Goal: Task Accomplishment & Management: Manage account settings

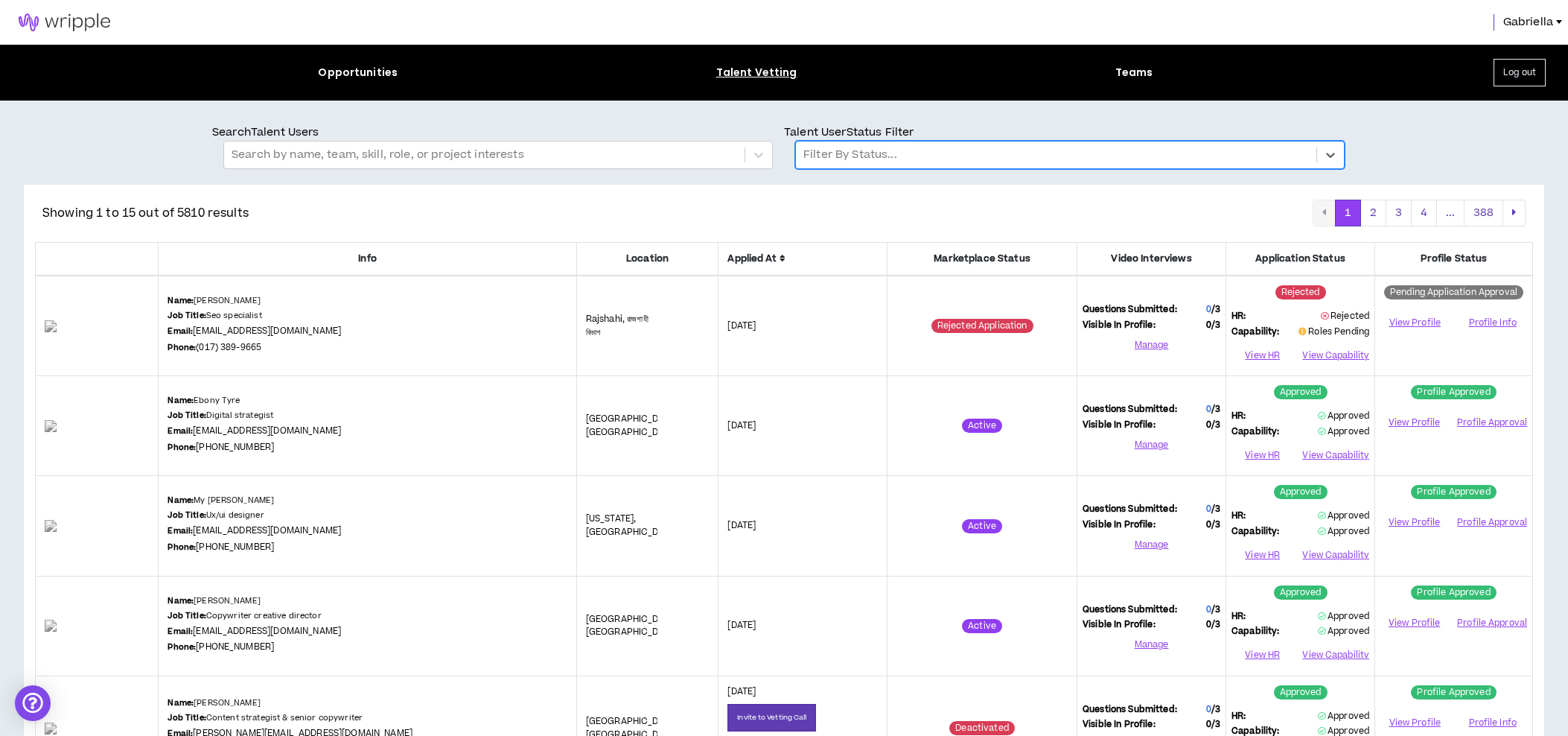
click at [842, 162] on div at bounding box center [1056, 155] width 505 height 20
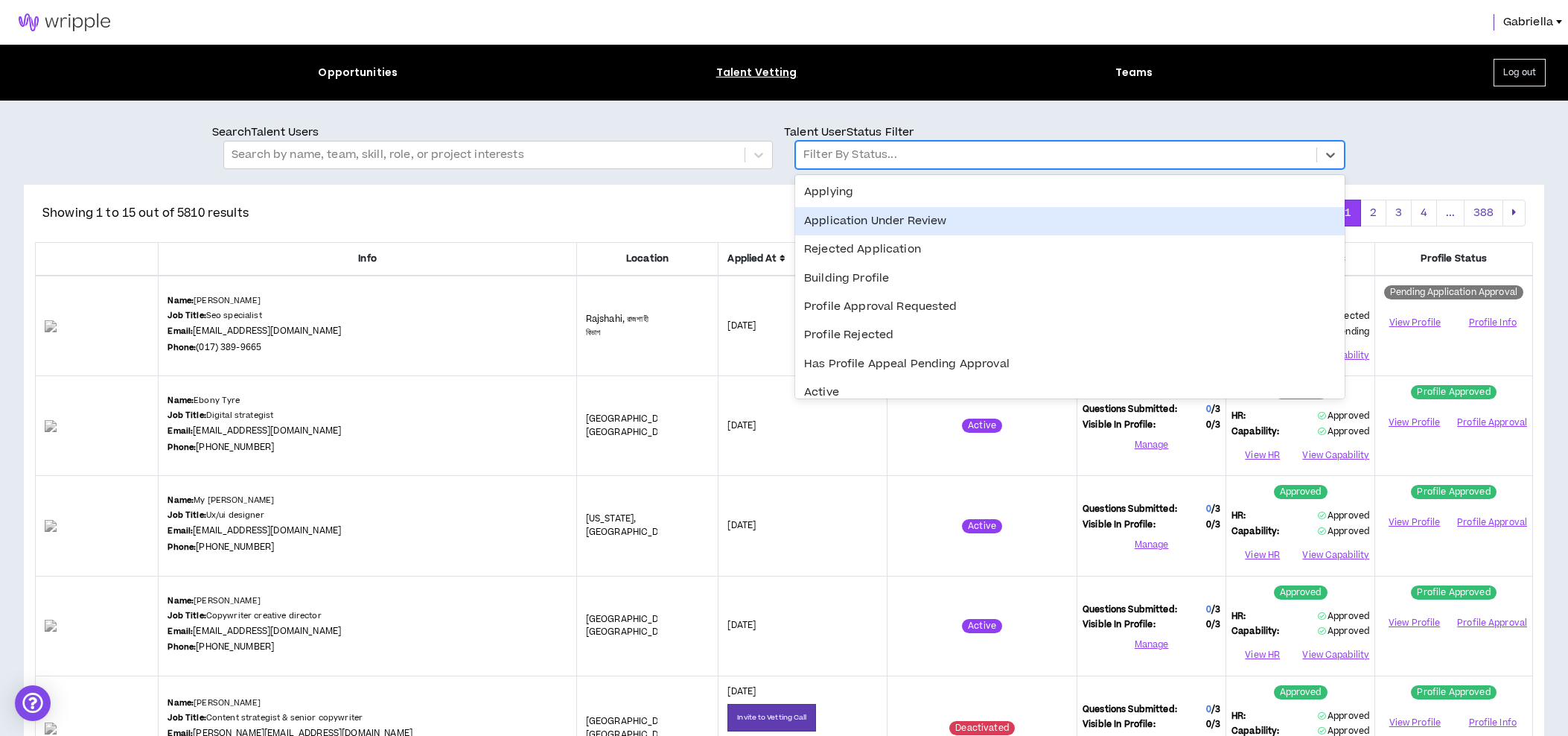
click at [849, 224] on div "Application Under Review" at bounding box center [1069, 221] width 549 height 28
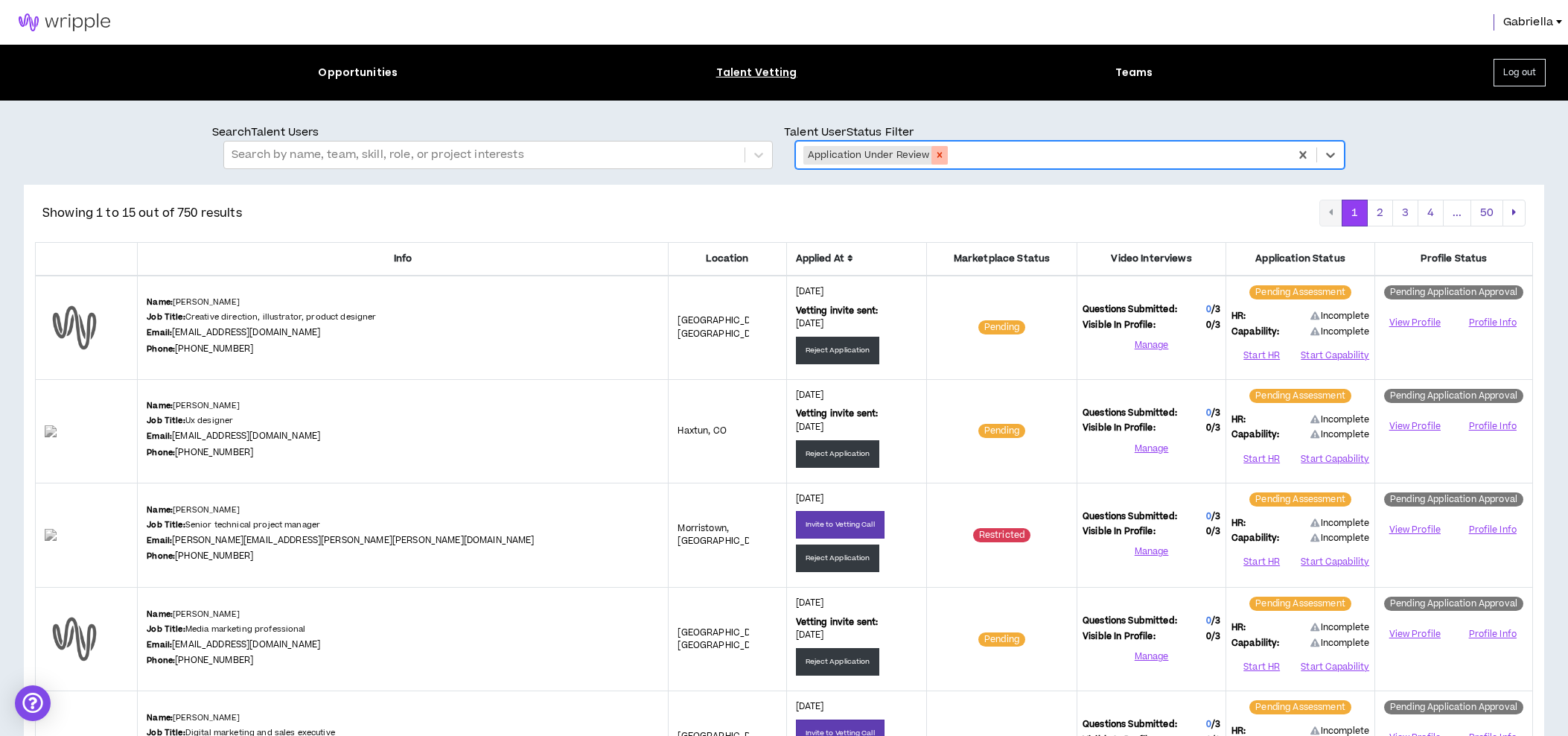
click at [939, 153] on icon "Remove Application Under Review" at bounding box center [940, 155] width 10 height 10
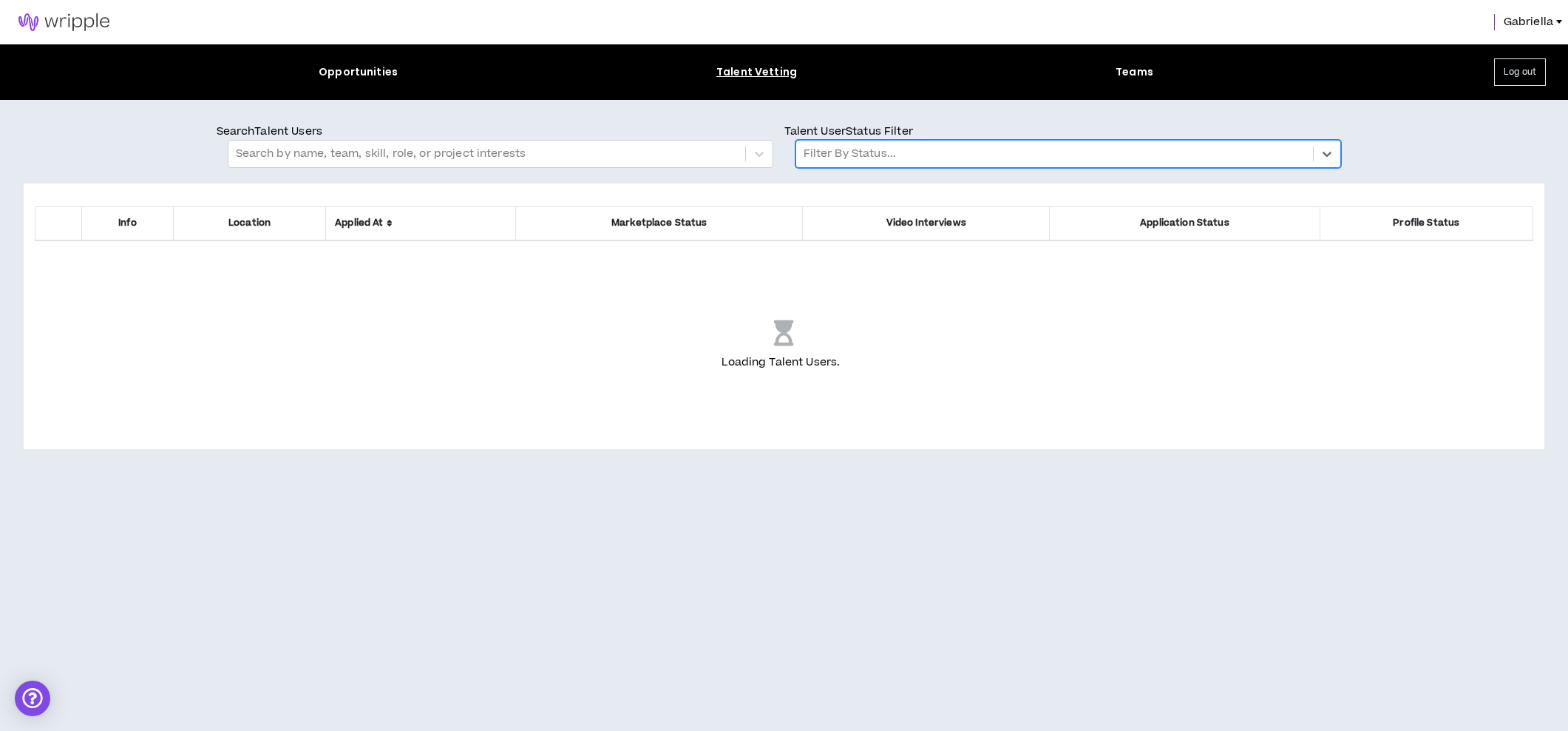
click at [885, 159] on div at bounding box center [1054, 154] width 502 height 20
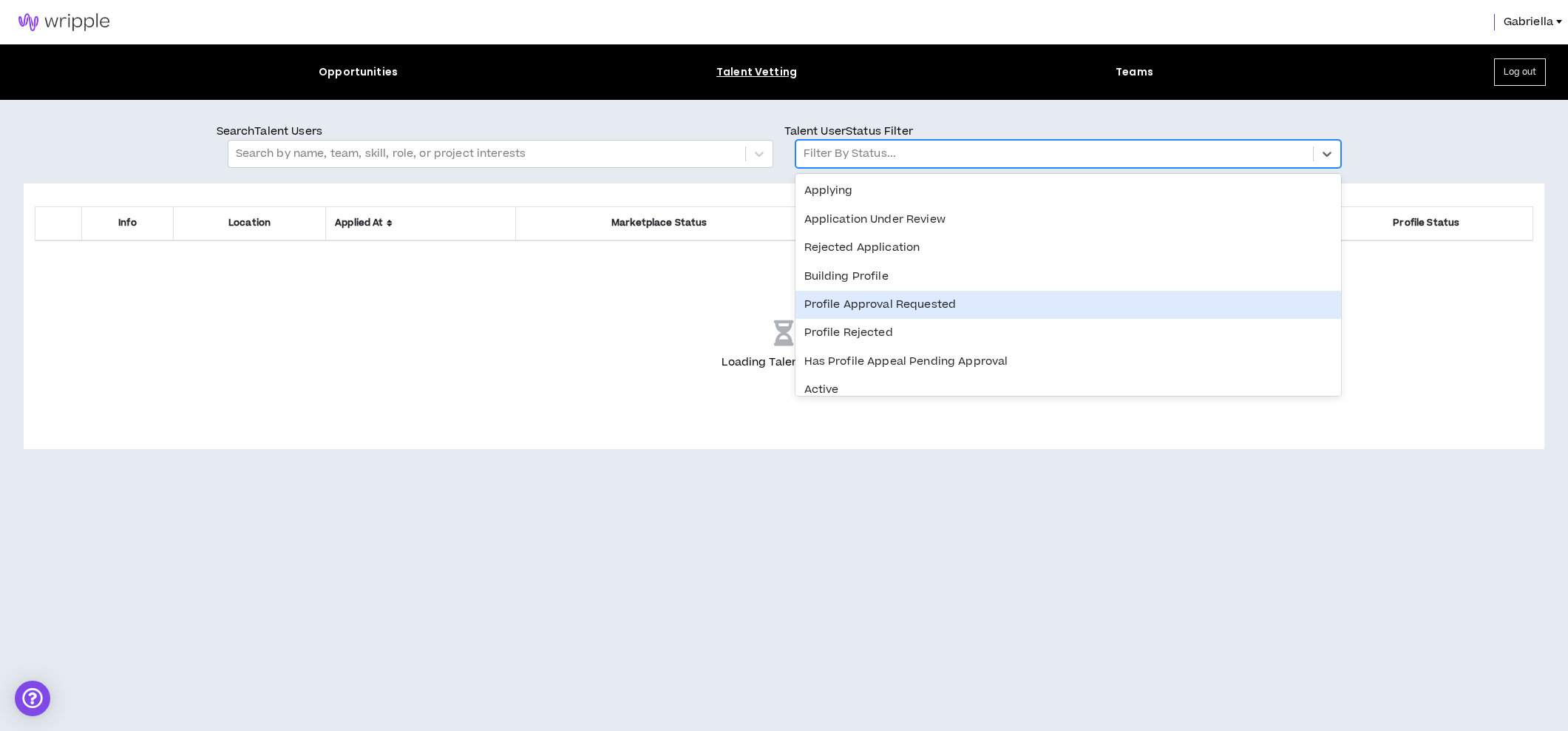
click at [875, 298] on div "Profile Approval Requested" at bounding box center [1068, 304] width 545 height 28
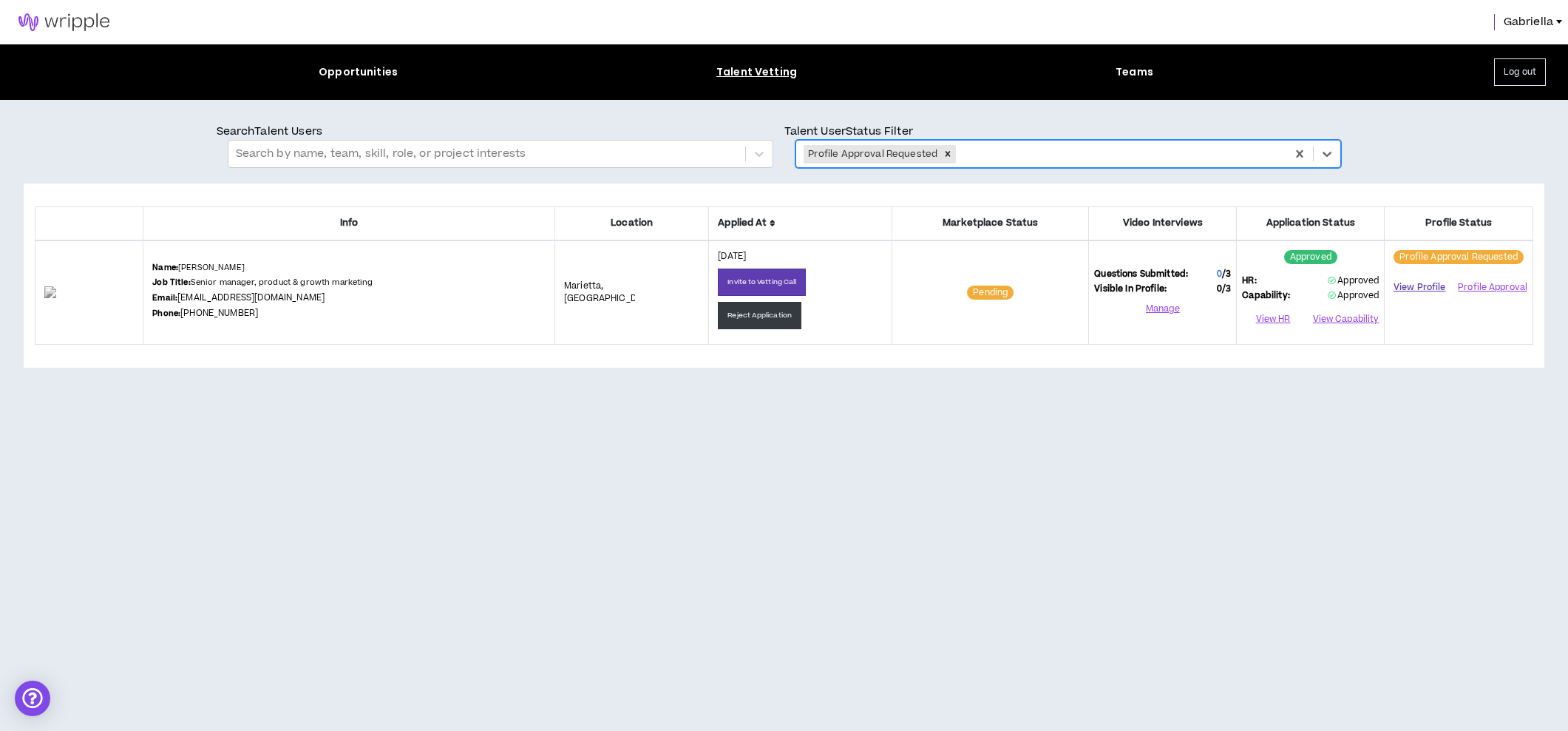
click at [1419, 287] on link "View Profile" at bounding box center [1419, 287] width 59 height 26
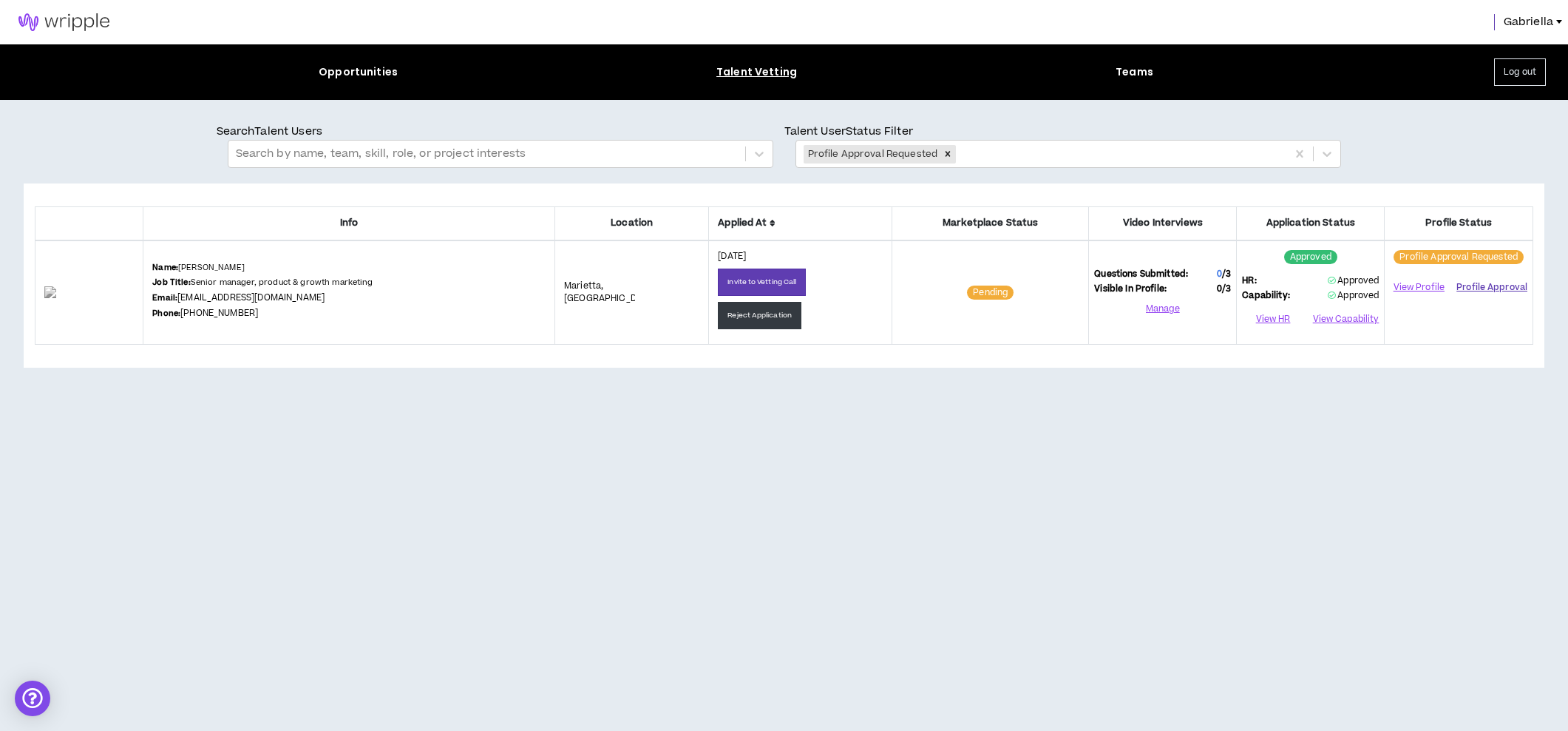
click at [1463, 284] on button "Profile Approval" at bounding box center [1491, 287] width 71 height 22
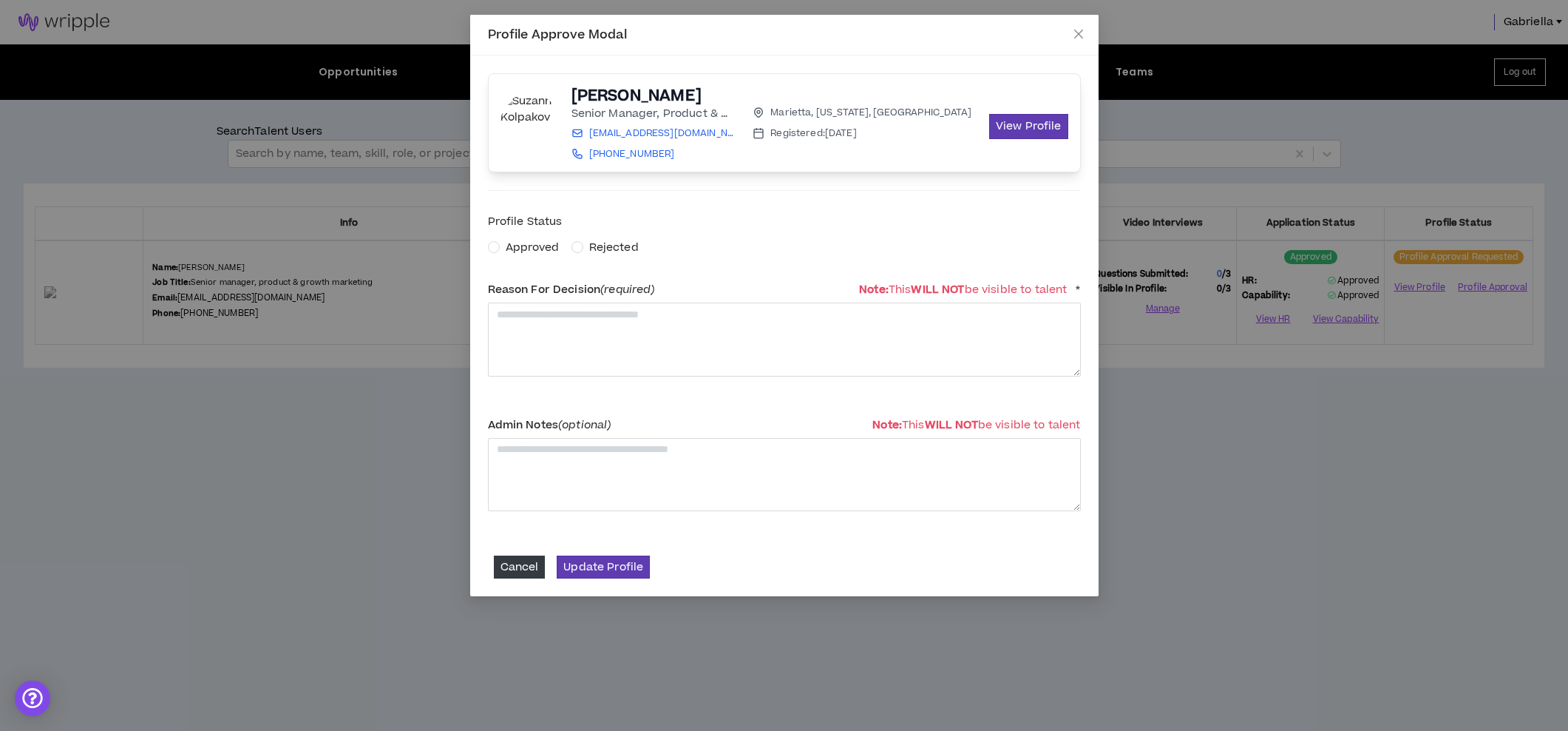
click at [522, 251] on span "Approved" at bounding box center [532, 248] width 54 height 15
click at [537, 333] on textarea at bounding box center [784, 339] width 593 height 73
type textarea "**********"
click at [621, 565] on button "Update Profile" at bounding box center [603, 566] width 93 height 23
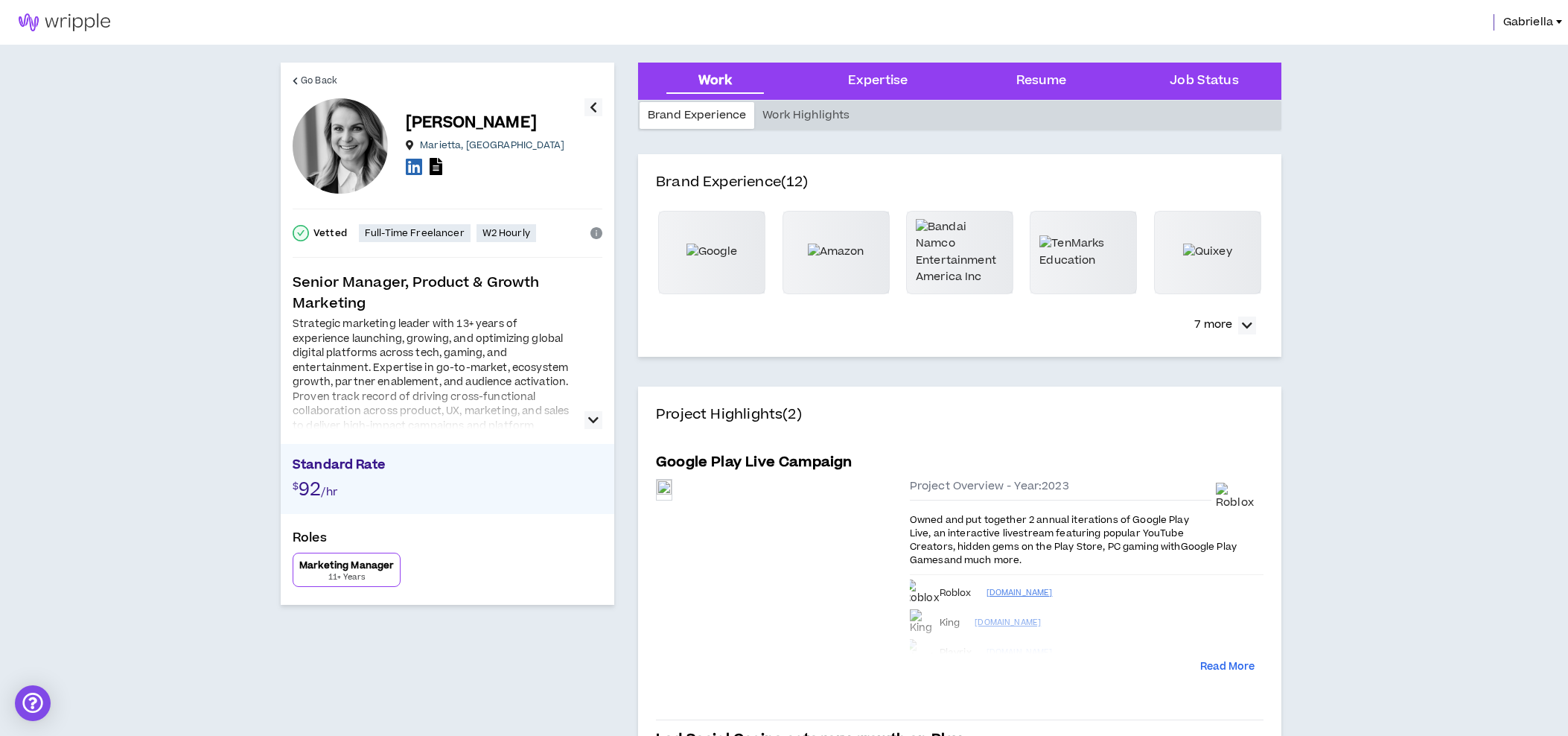
click at [419, 172] on icon at bounding box center [413, 167] width 16 height 19
